Goal: Information Seeking & Learning: Check status

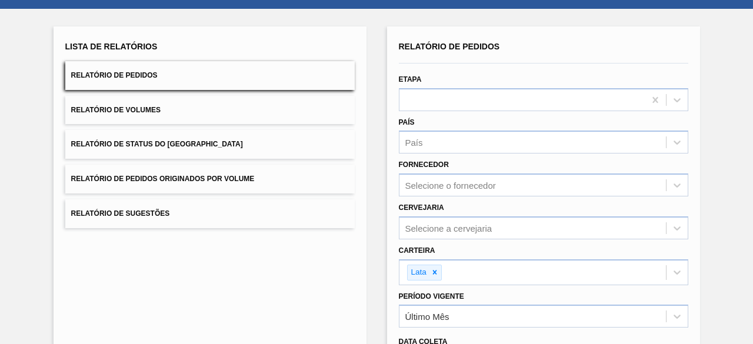
scroll to position [202, 0]
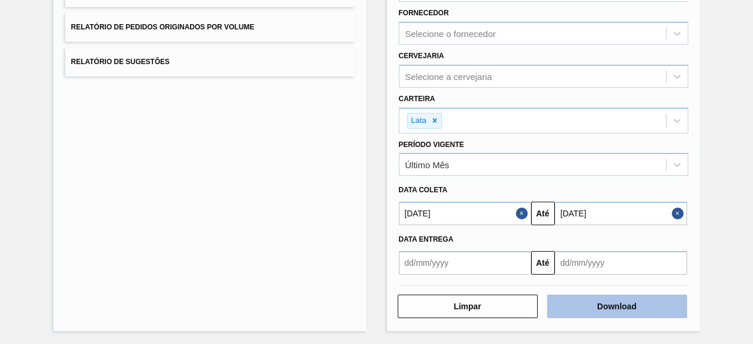
click at [591, 300] on button "Download" at bounding box center [617, 307] width 140 height 24
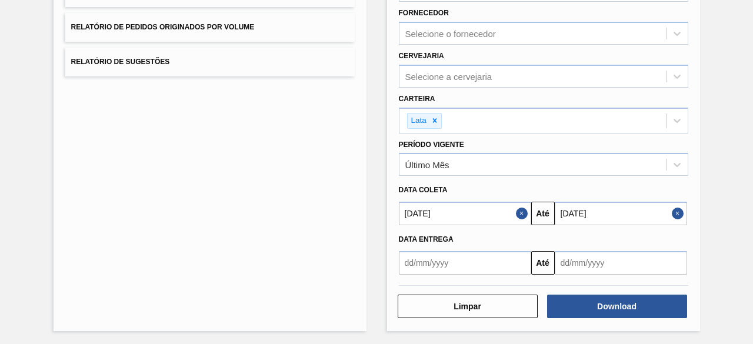
scroll to position [0, 0]
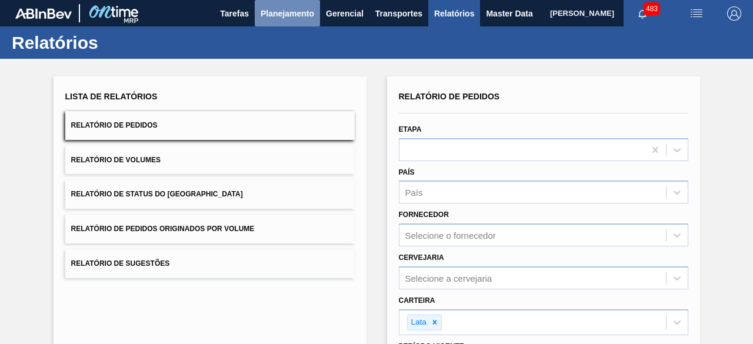
click at [299, 21] on button "Planejamento" at bounding box center [287, 13] width 65 height 26
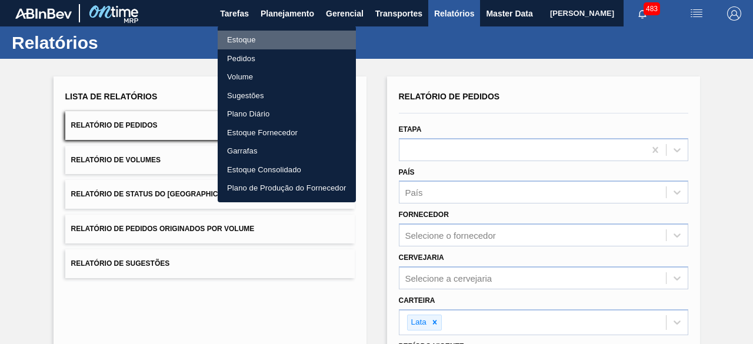
click at [243, 42] on li "Estoque" at bounding box center [287, 40] width 138 height 19
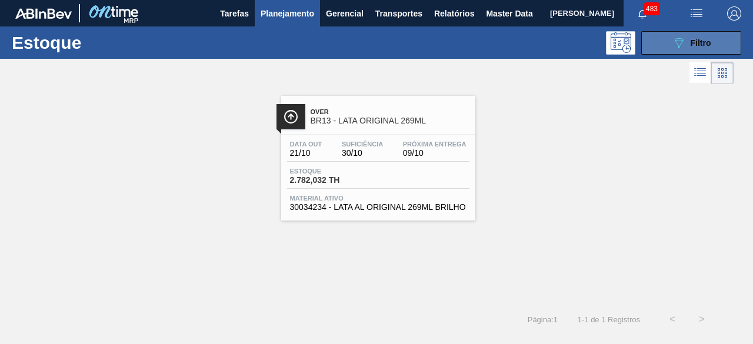
click at [685, 48] on icon "089F7B8B-B2A5-4AFE-B5C0-19BA573D28AC" at bounding box center [679, 43] width 14 height 14
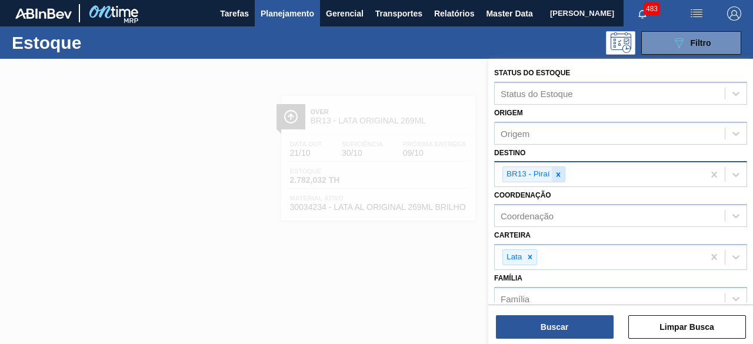
click at [555, 173] on icon at bounding box center [558, 175] width 8 height 8
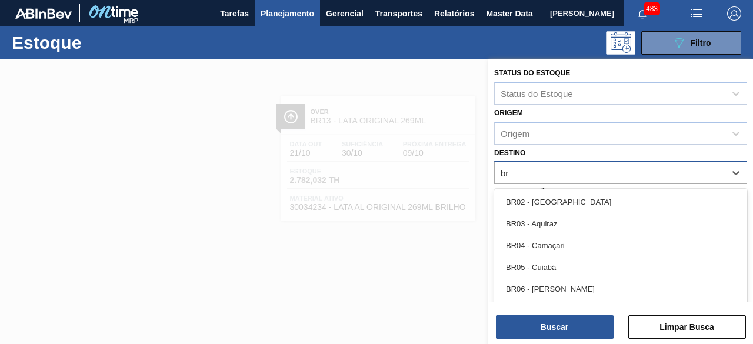
type input "br11"
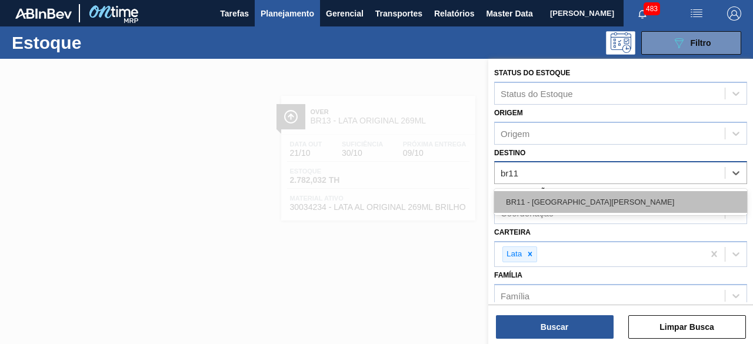
click at [548, 208] on div "BR11 - [GEOGRAPHIC_DATA][PERSON_NAME]" at bounding box center [620, 202] width 253 height 22
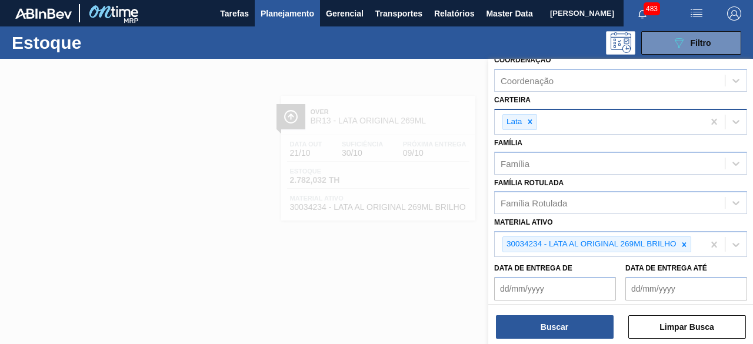
scroll to position [151, 0]
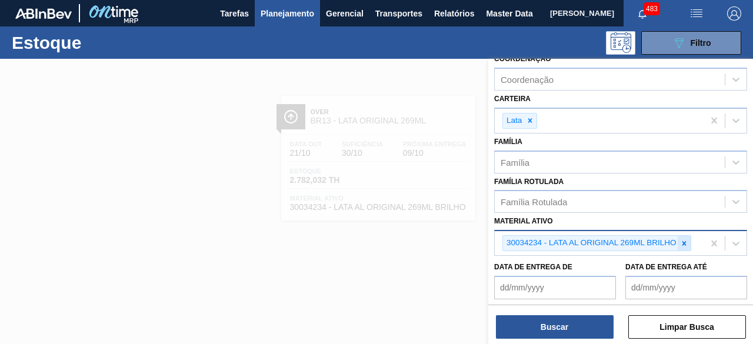
click at [688, 239] on icon at bounding box center [684, 243] width 8 height 8
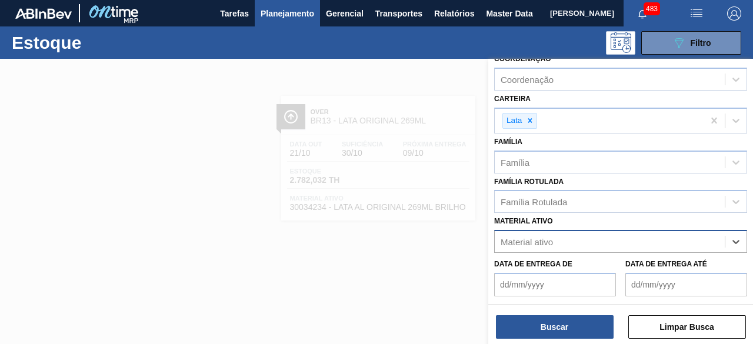
paste ativo "30012346"
type ativo "30012346"
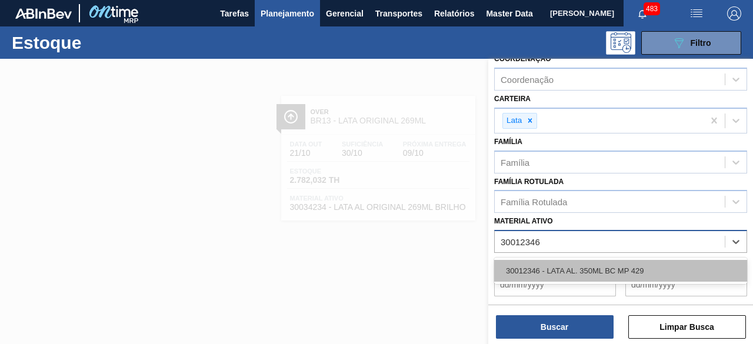
click at [634, 261] on div "30012346 - LATA AL. 350ML BC MP 429" at bounding box center [620, 271] width 253 height 22
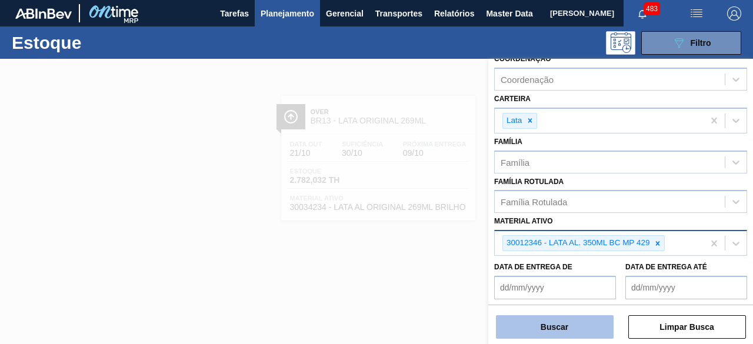
click at [580, 329] on button "Buscar" at bounding box center [555, 327] width 118 height 24
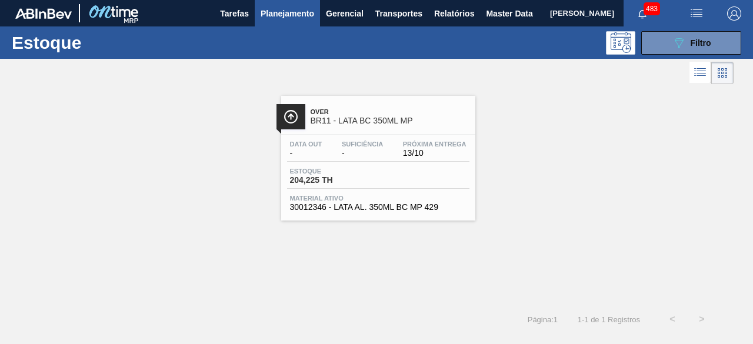
click at [391, 186] on div "Estoque 204,225 TH" at bounding box center [378, 178] width 182 height 21
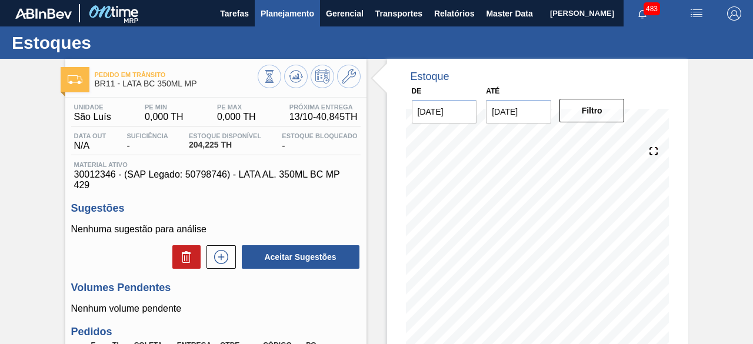
click at [303, 14] on span "Planejamento" at bounding box center [288, 13] width 54 height 14
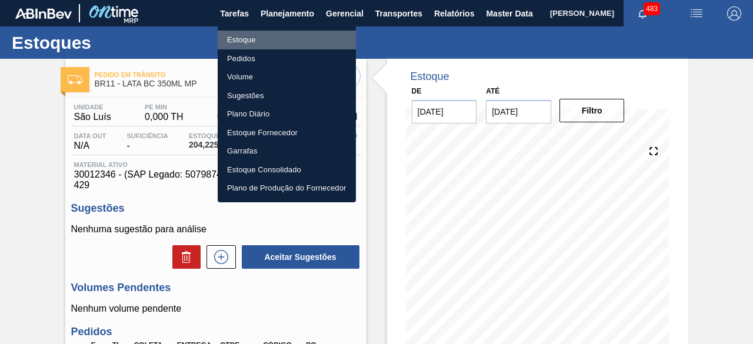
click at [258, 38] on li "Estoque" at bounding box center [287, 40] width 138 height 19
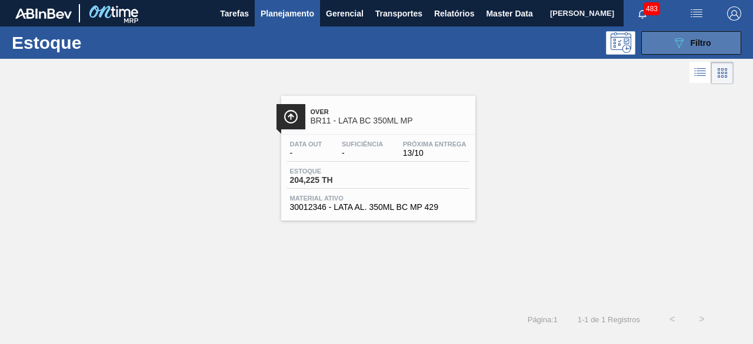
click at [687, 44] on div "089F7B8B-B2A5-4AFE-B5C0-19BA573D28AC Filtro" at bounding box center [691, 43] width 39 height 14
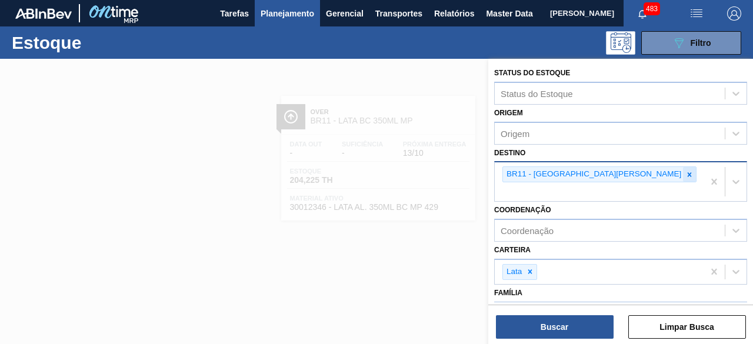
click at [685, 172] on icon at bounding box center [689, 175] width 8 height 8
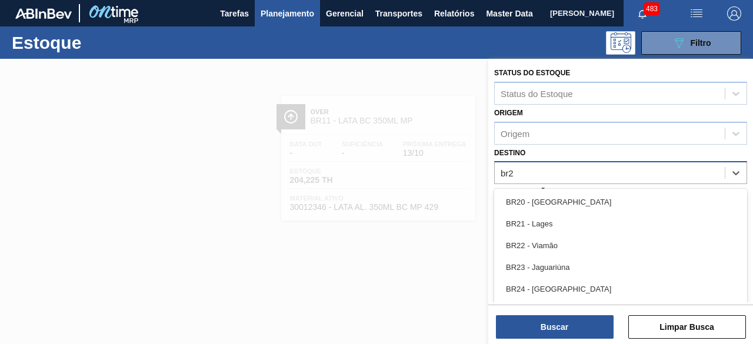
type input "br26"
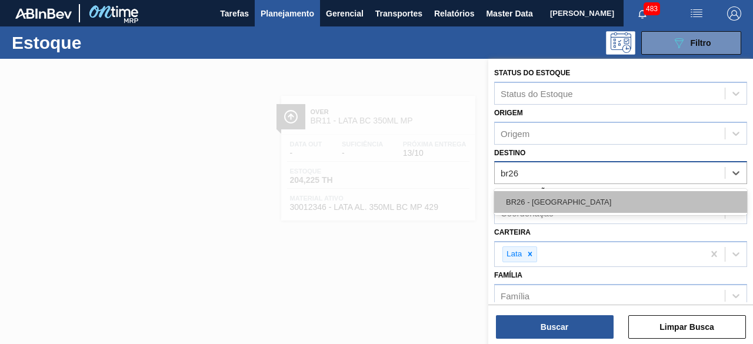
click at [579, 198] on div "BR26 - [GEOGRAPHIC_DATA]" at bounding box center [620, 202] width 253 height 22
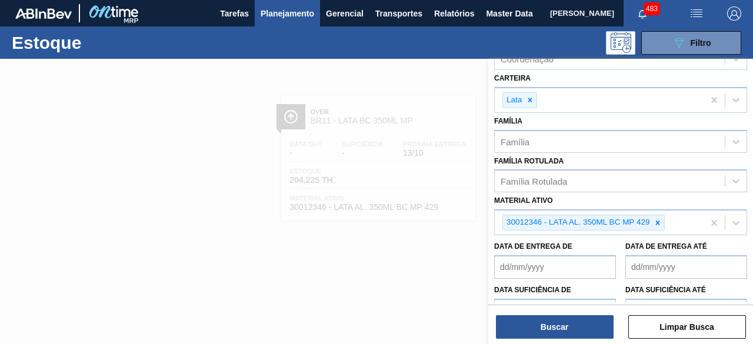
scroll to position [158, 0]
click at [658, 224] on div at bounding box center [657, 222] width 13 height 15
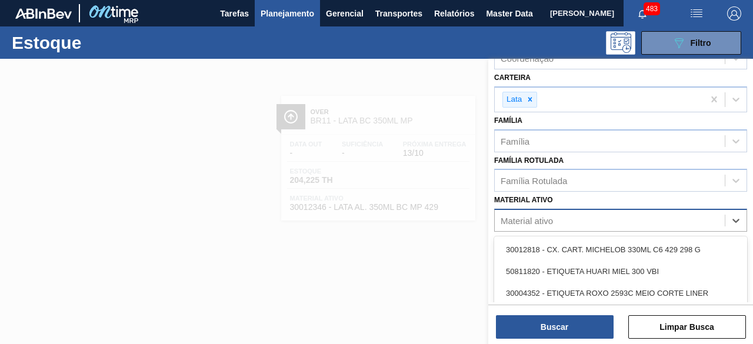
click at [658, 224] on div "Material ativo" at bounding box center [610, 220] width 230 height 17
paste ativo "30012350"
type ativo "30012350"
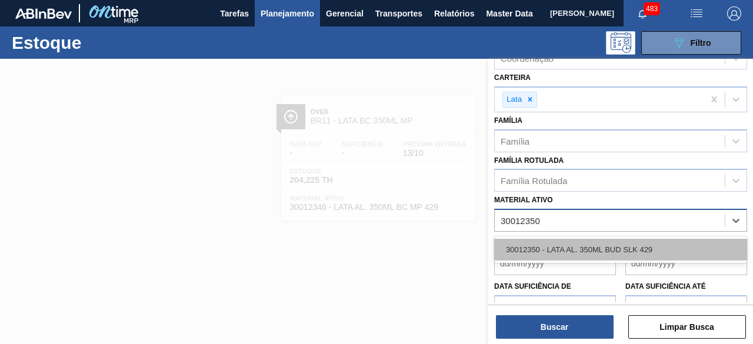
click at [650, 245] on div "30012350 - LATA AL. 350ML BUD SLK 429" at bounding box center [620, 250] width 253 height 22
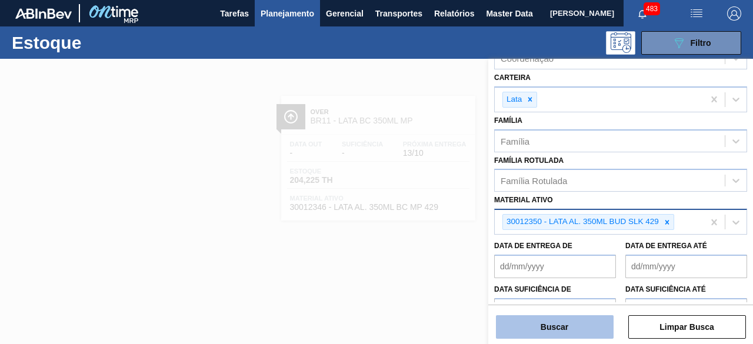
click at [589, 325] on button "Buscar" at bounding box center [555, 327] width 118 height 24
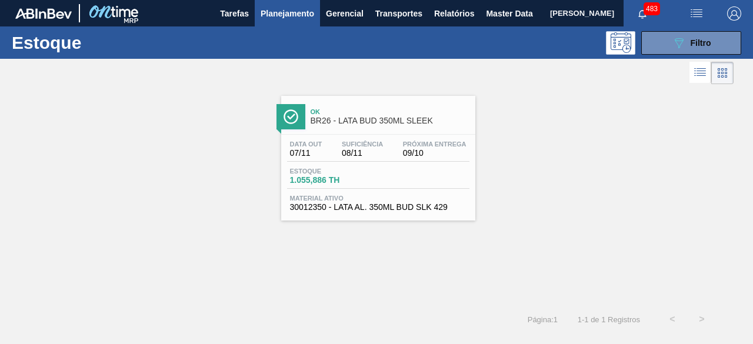
click at [391, 161] on div "Data out 07/11 Suficiência 08/11 Próxima Entrega 09/10" at bounding box center [378, 151] width 182 height 21
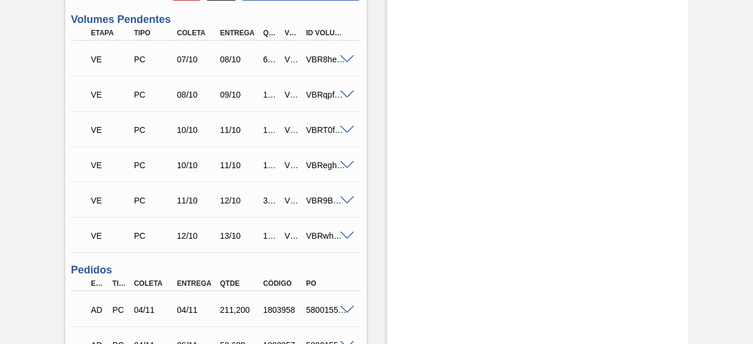
scroll to position [405, 0]
click at [347, 166] on span at bounding box center [347, 165] width 14 height 9
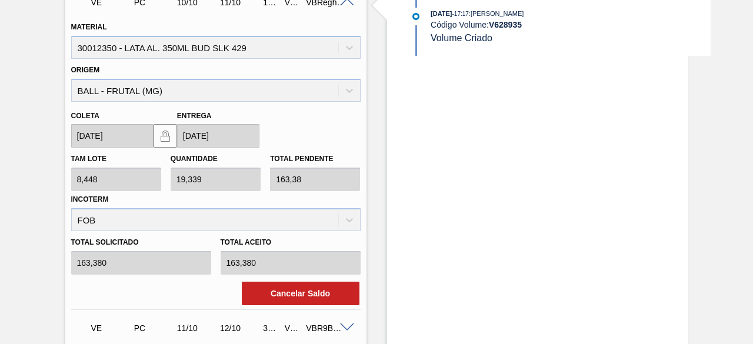
scroll to position [469, 0]
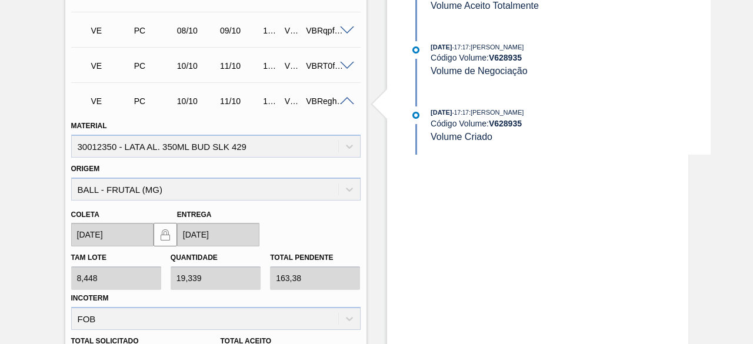
click at [346, 69] on span at bounding box center [347, 66] width 14 height 9
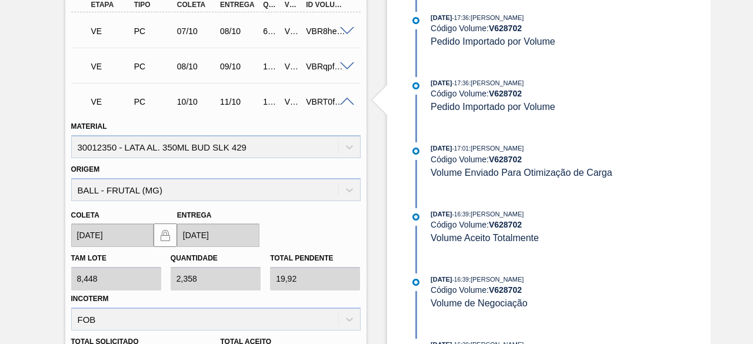
scroll to position [0, 0]
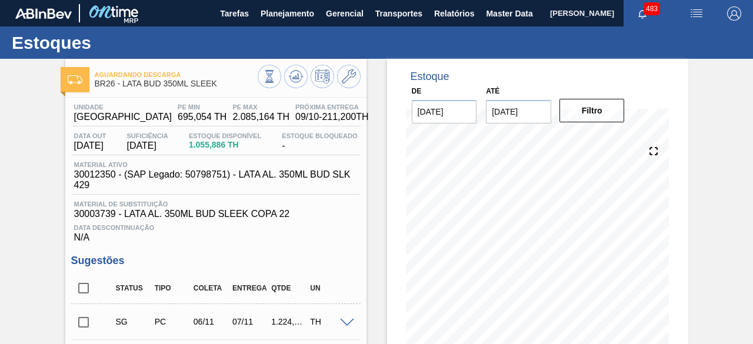
click at [104, 176] on span "30012350 - (SAP Legado: 50798751) - LATA AL. 350ML BUD SLK 429" at bounding box center [218, 179] width 289 height 21
copy span "30012350"
